Goal: Task Accomplishment & Management: Complete application form

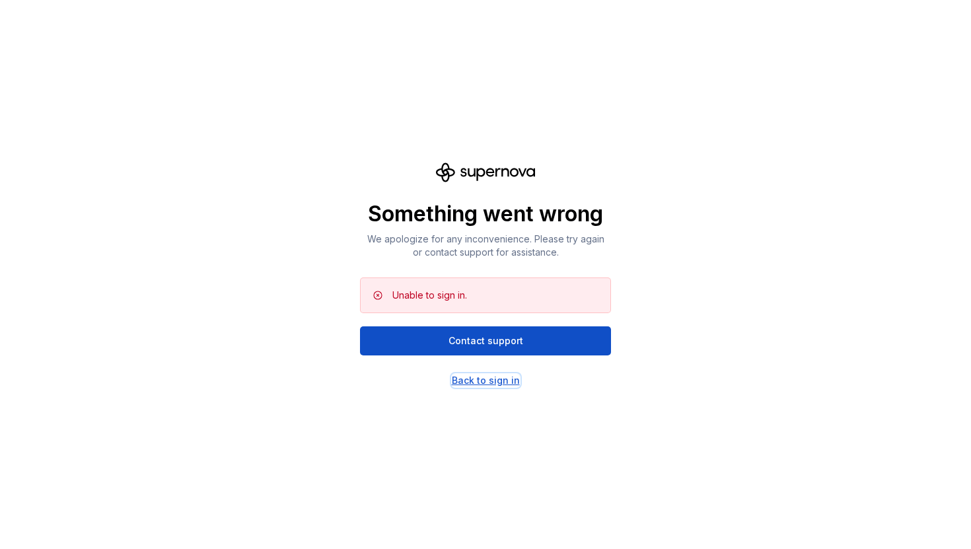
click at [493, 379] on div "Back to sign in" at bounding box center [486, 380] width 68 height 13
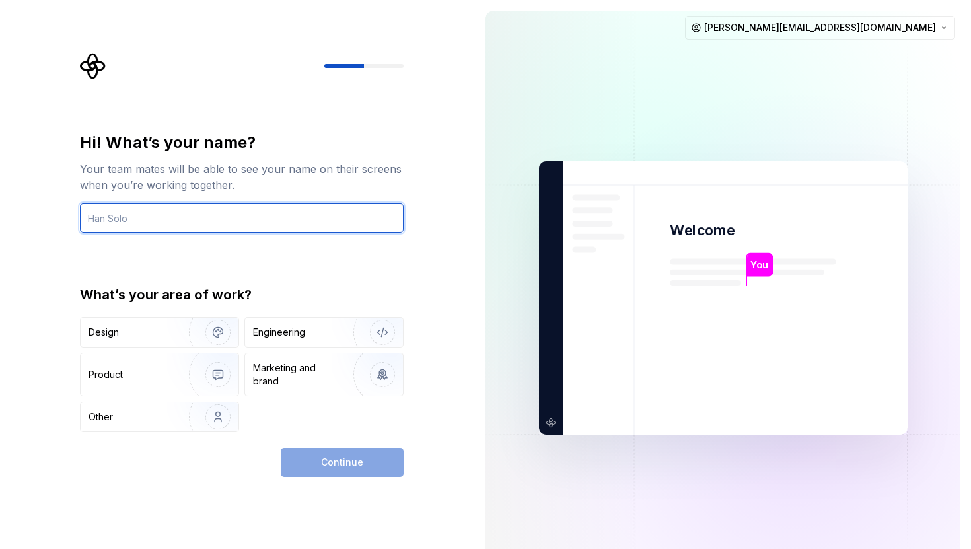
click at [383, 218] on input "text" at bounding box center [242, 217] width 324 height 29
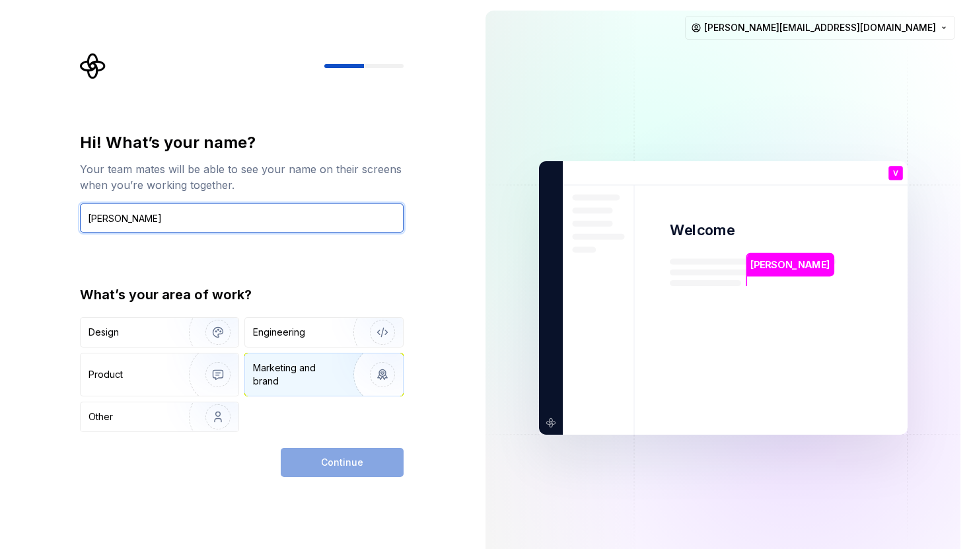
type input "Valeria"
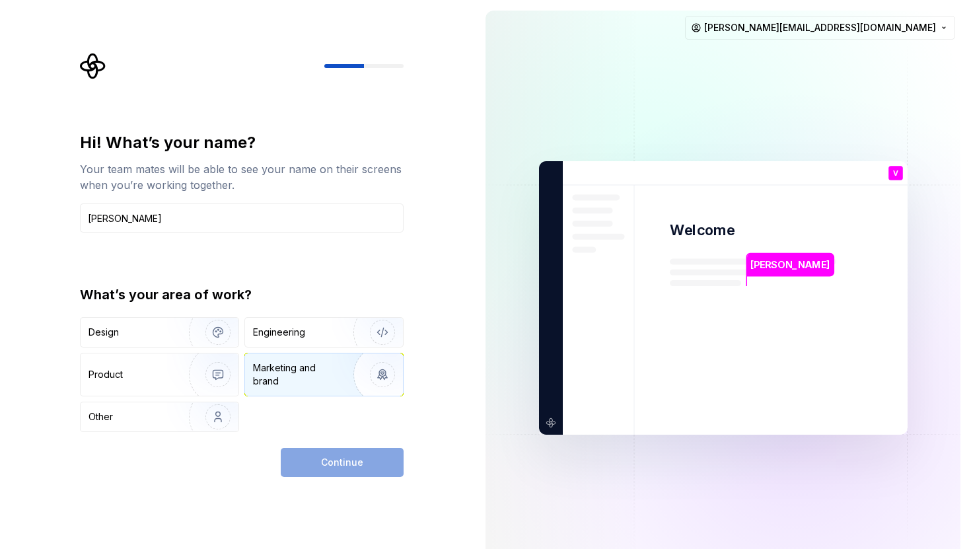
click at [316, 378] on div "Marketing and brand" at bounding box center [297, 374] width 89 height 26
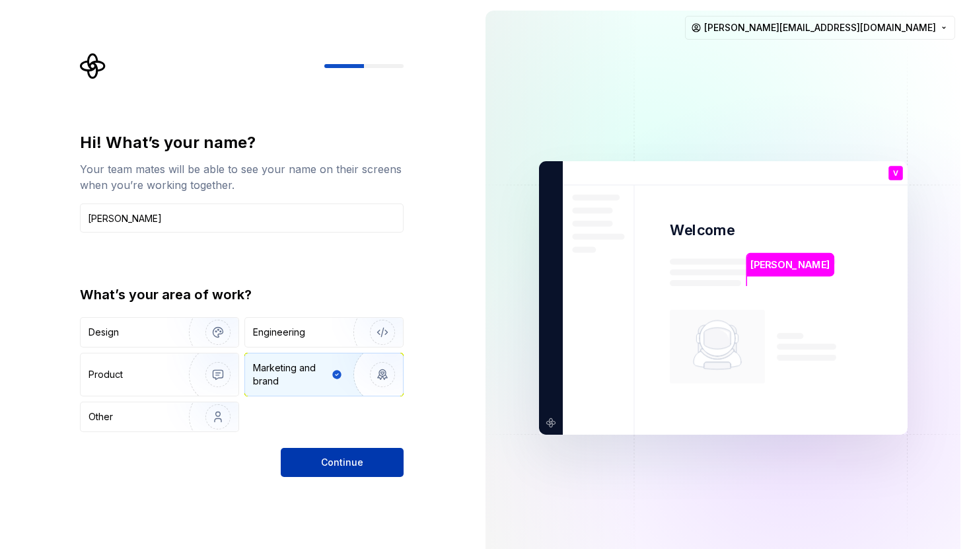
click at [334, 461] on span "Continue" at bounding box center [342, 462] width 42 height 13
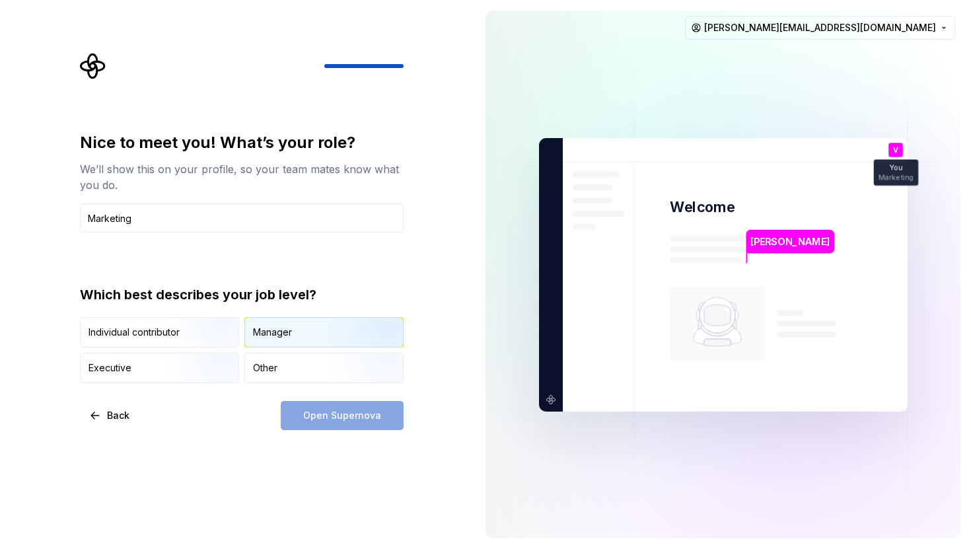
type input "Marketing"
click at [266, 324] on div "Manager" at bounding box center [324, 332] width 158 height 29
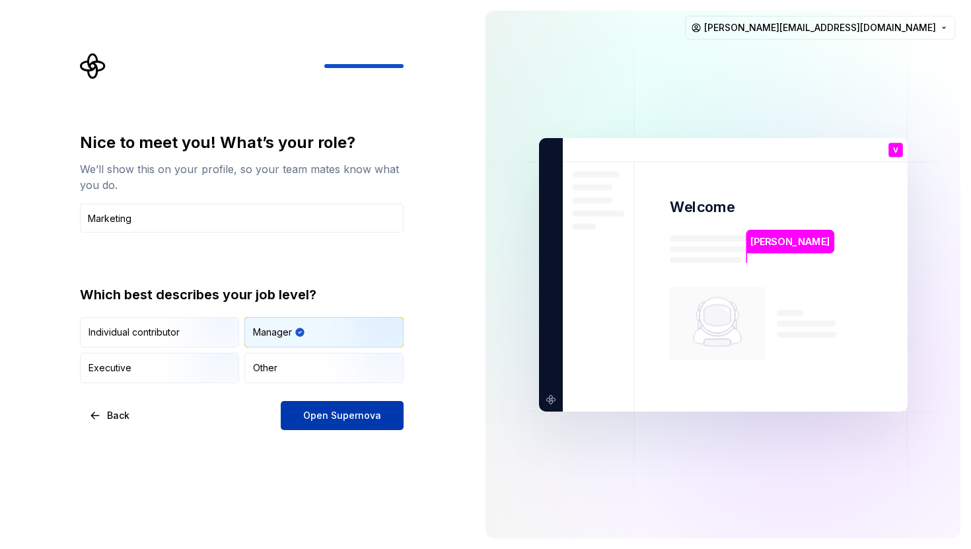
click at [329, 416] on span "Open Supernova" at bounding box center [342, 415] width 78 height 13
